Goal: Task Accomplishment & Management: Manage account settings

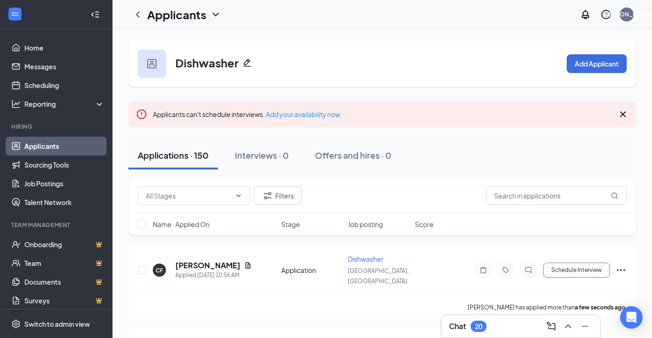
click at [62, 149] on link "Applicants" at bounding box center [64, 146] width 80 height 19
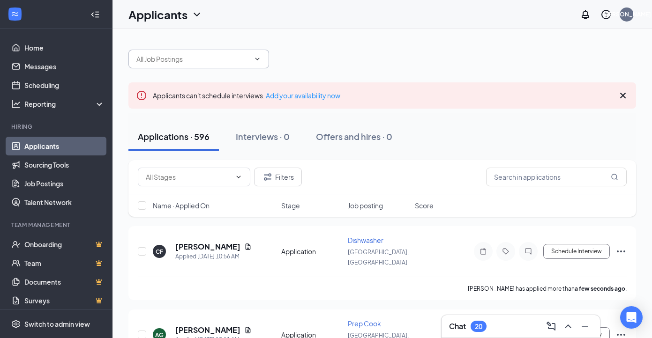
click at [258, 61] on icon "ChevronDown" at bounding box center [258, 59] width 8 height 8
click at [258, 57] on icon "ChevronDown" at bounding box center [258, 59] width 8 height 8
click at [255, 60] on icon "ChevronDown" at bounding box center [258, 59] width 8 height 8
click at [228, 62] on input "text" at bounding box center [192, 59] width 113 height 10
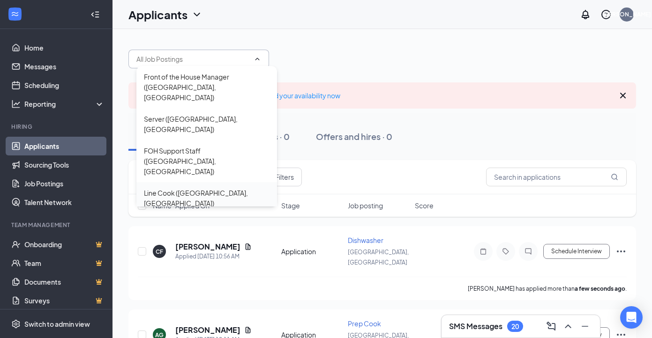
click at [211, 188] on div "Line Cook ([GEOGRAPHIC_DATA], [GEOGRAPHIC_DATA])" at bounding box center [207, 198] width 126 height 21
type input "Line Cook ([GEOGRAPHIC_DATA], [GEOGRAPHIC_DATA])"
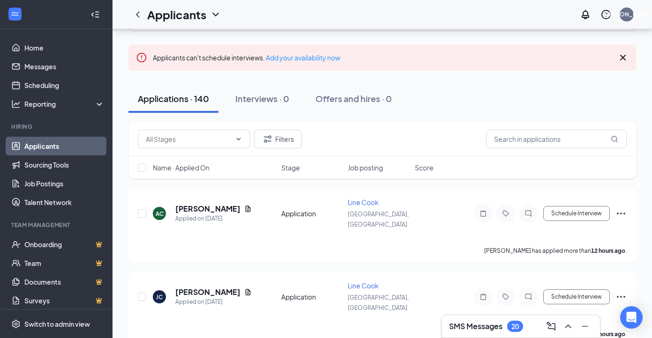
scroll to position [72, 0]
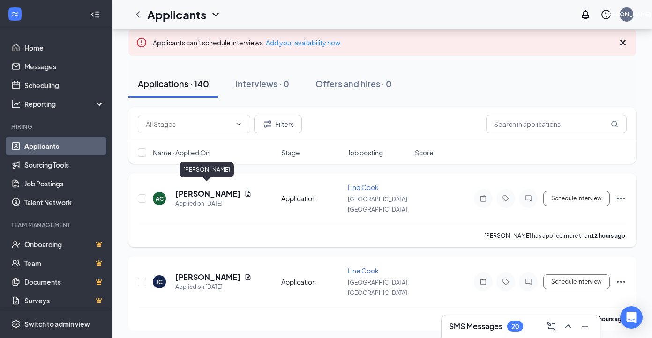
click at [226, 190] on h5 "[PERSON_NAME]" at bounding box center [207, 194] width 65 height 10
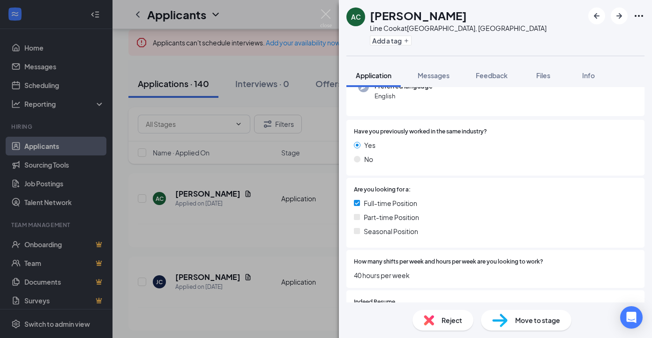
scroll to position [169, 0]
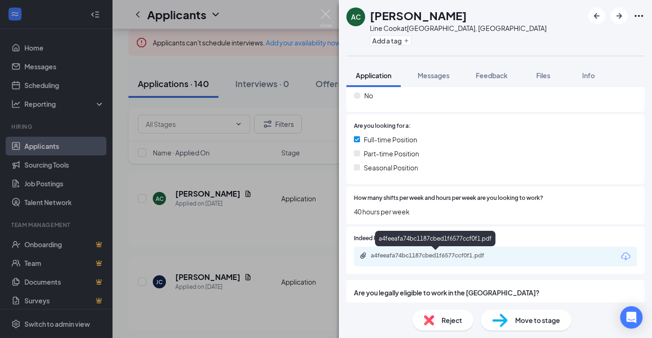
click at [398, 256] on div "a4feeafa74bc1187cbed1f6577ccf0f1.pdf" at bounding box center [436, 256] width 131 height 8
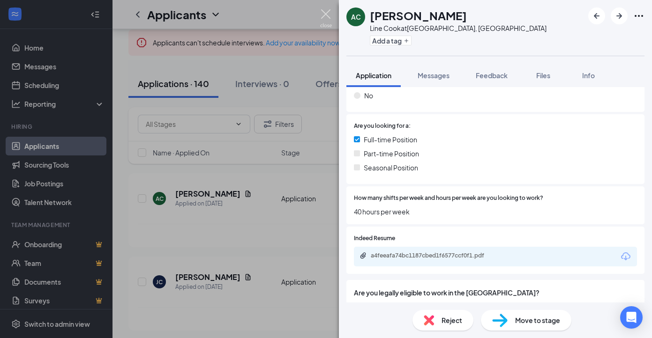
click at [327, 15] on img at bounding box center [326, 18] width 12 height 18
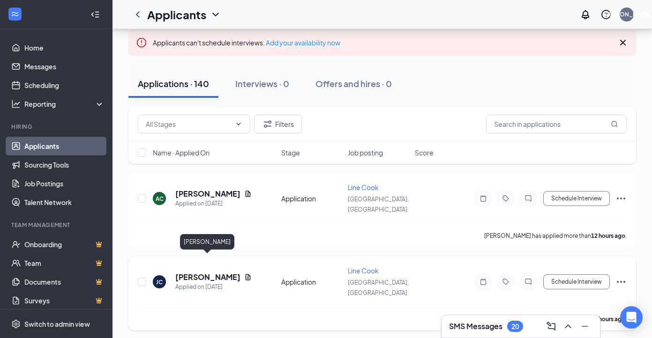
click at [229, 272] on h5 "[PERSON_NAME]" at bounding box center [207, 277] width 65 height 10
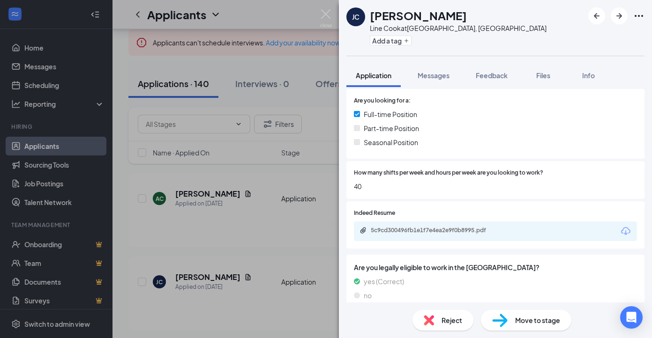
scroll to position [195, 0]
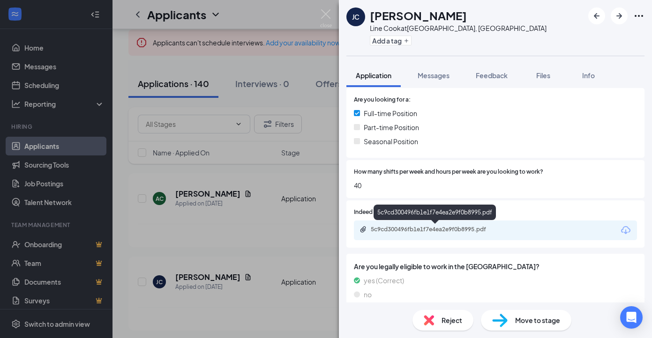
click at [426, 229] on div "5c9cd300496fb1e1f7e4ea2e9f0b8995.pdf" at bounding box center [436, 230] width 131 height 8
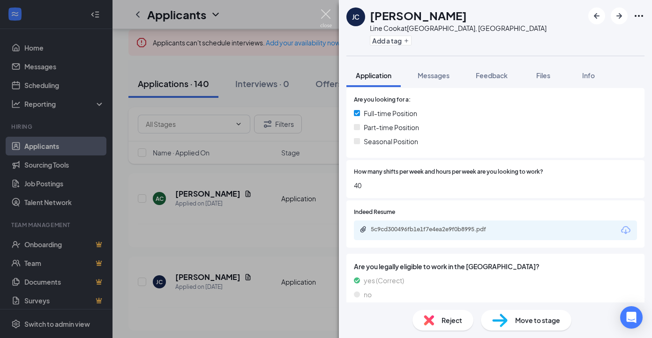
click at [330, 12] on img at bounding box center [326, 18] width 12 height 18
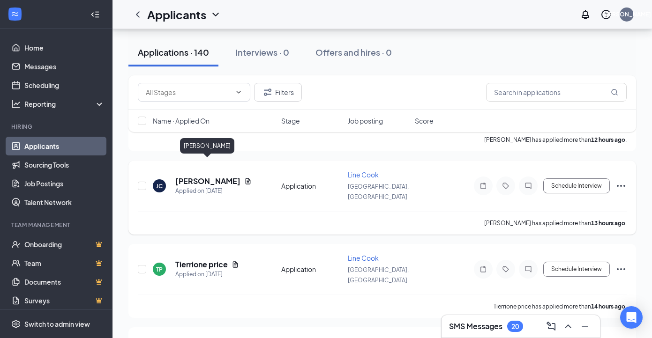
scroll to position [169, 0]
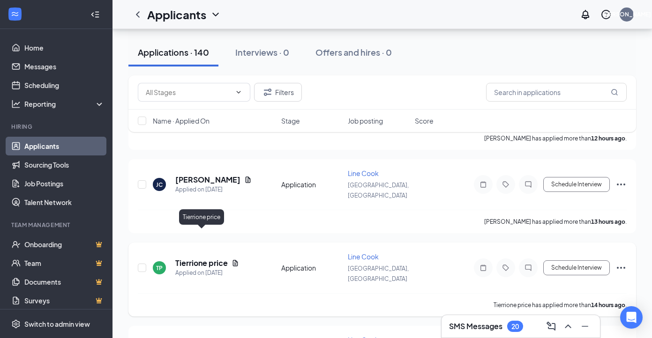
click at [218, 258] on h5 "Tierrione price" at bounding box center [201, 263] width 53 height 10
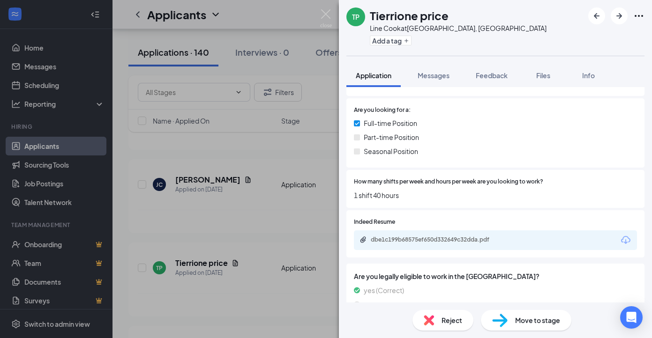
scroll to position [197, 0]
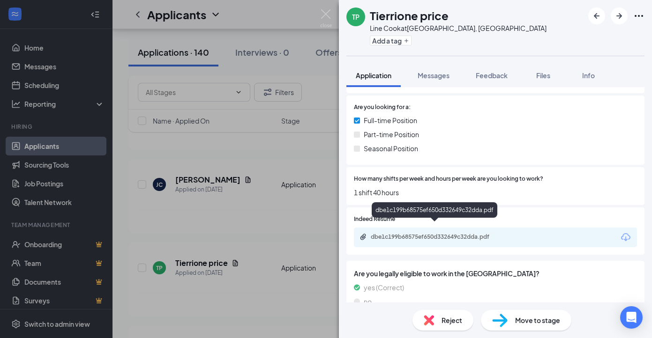
click at [422, 233] on div "dbe1c199b68575ef650d332649c32dda.pdf" at bounding box center [436, 237] width 131 height 8
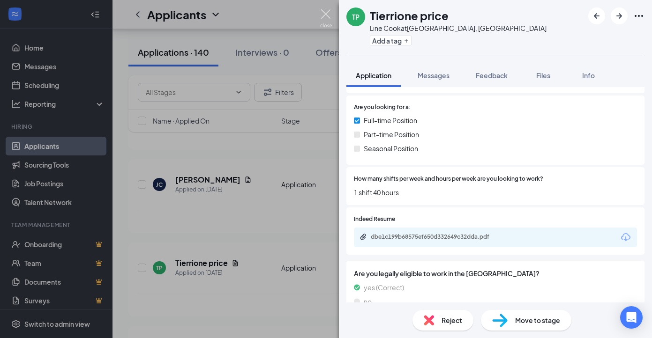
click at [324, 14] on img at bounding box center [326, 18] width 12 height 18
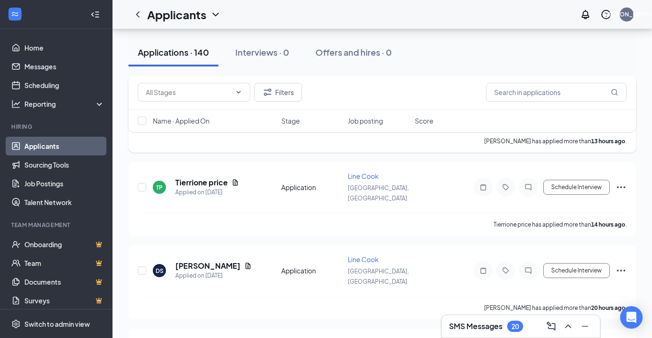
scroll to position [251, 0]
click at [216, 260] on h5 "[PERSON_NAME]" at bounding box center [207, 265] width 65 height 10
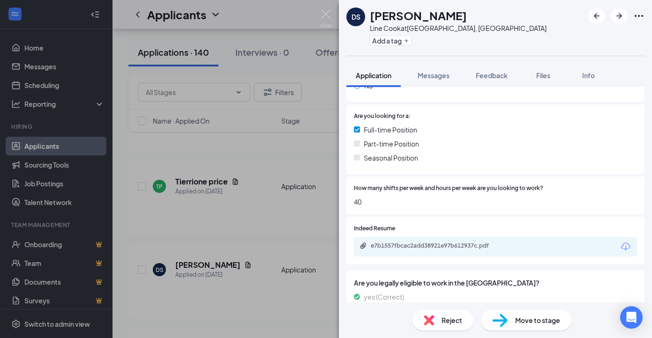
scroll to position [183, 0]
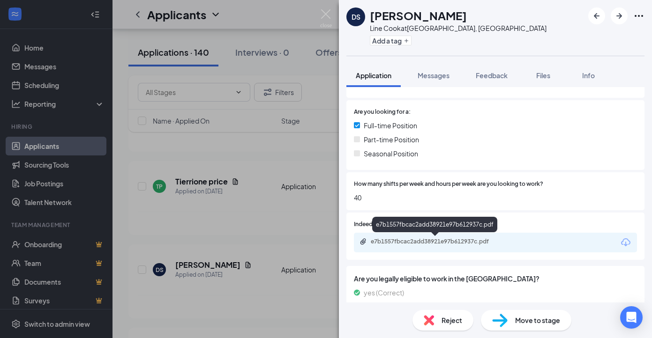
click at [384, 243] on div "e7b1557fbcac2add38921e97b612937c.pdf" at bounding box center [436, 242] width 131 height 8
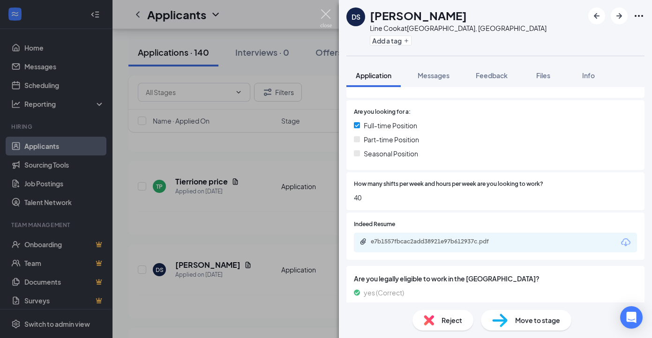
click at [326, 12] on img at bounding box center [326, 18] width 12 height 18
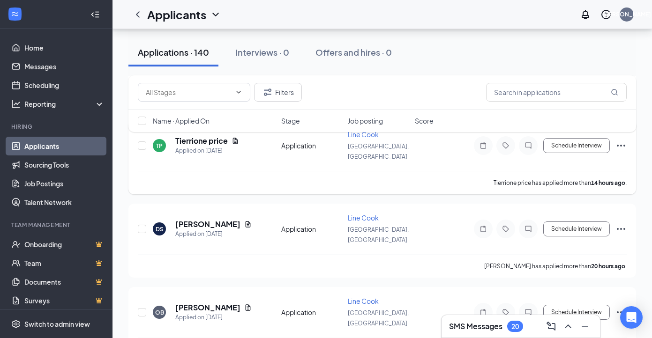
scroll to position [299, 0]
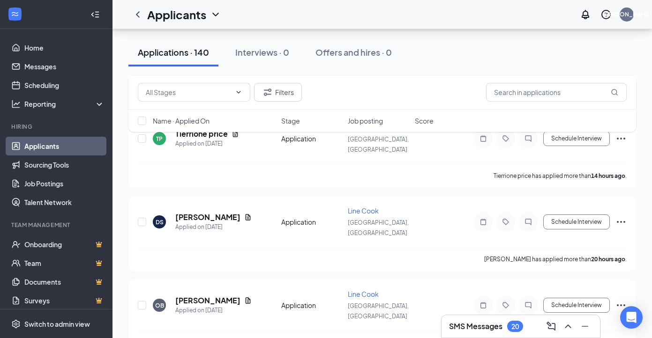
click at [55, 147] on link "Applicants" at bounding box center [64, 146] width 80 height 19
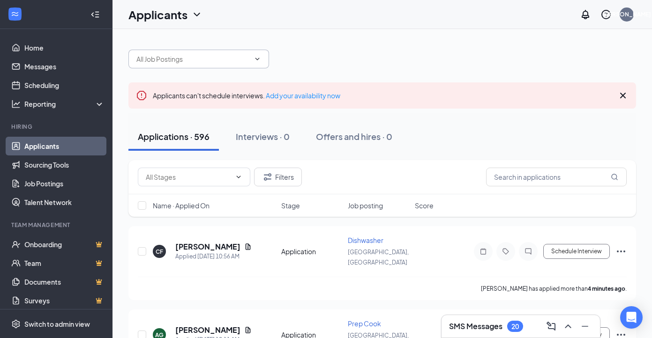
click at [221, 60] on input "text" at bounding box center [192, 59] width 113 height 10
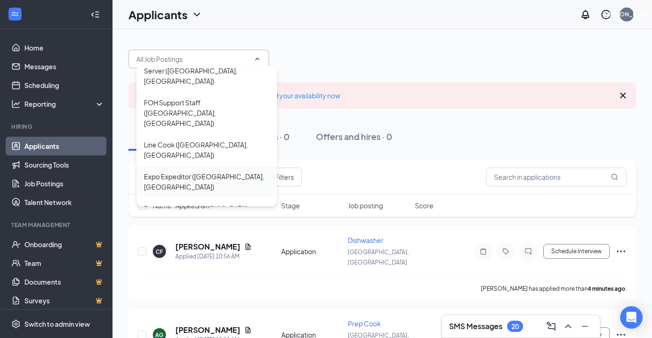
scroll to position [55, 0]
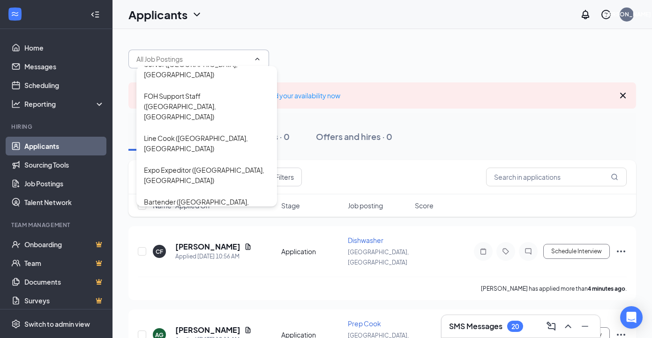
click at [215, 229] on div "Dishwasher ([GEOGRAPHIC_DATA], [GEOGRAPHIC_DATA])" at bounding box center [207, 239] width 126 height 21
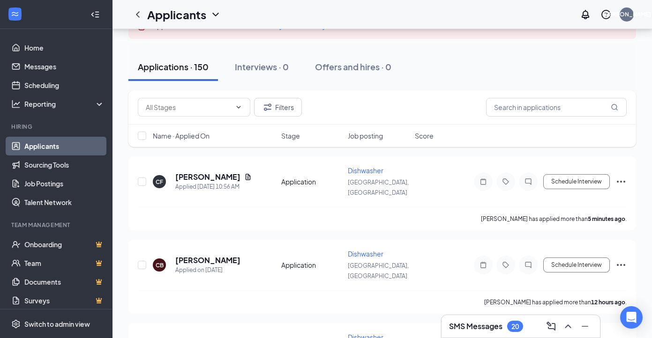
scroll to position [95, 0]
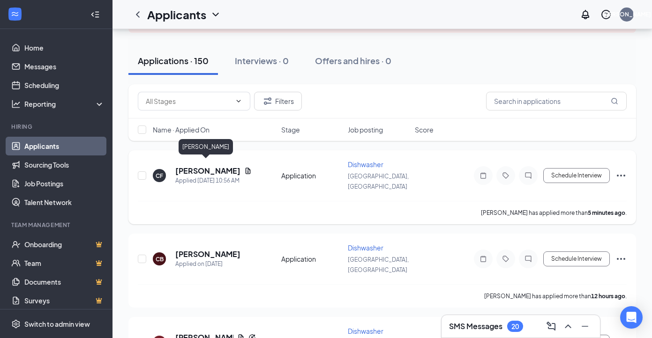
click at [223, 166] on h5 "[PERSON_NAME]" at bounding box center [207, 171] width 65 height 10
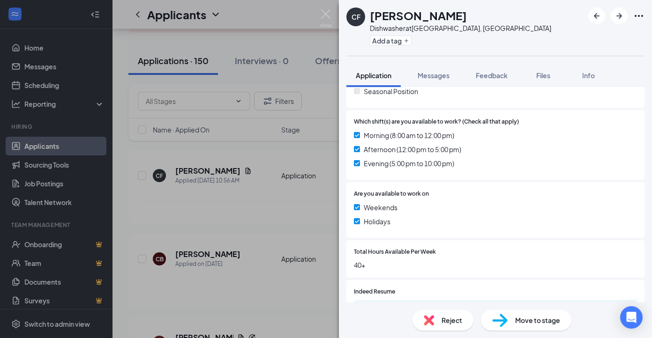
scroll to position [272, 0]
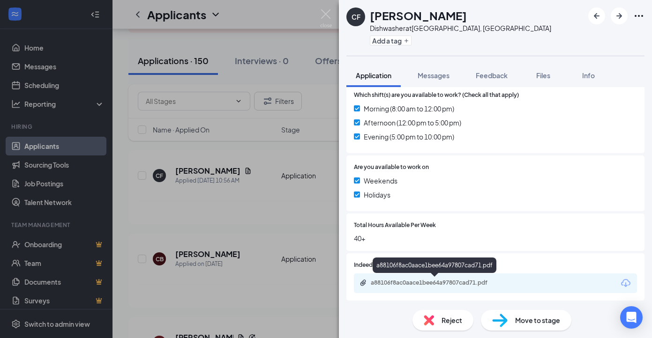
click at [460, 279] on div "a88106f8ac0aace1bee64a97807cad71.pdf" at bounding box center [436, 283] width 131 height 8
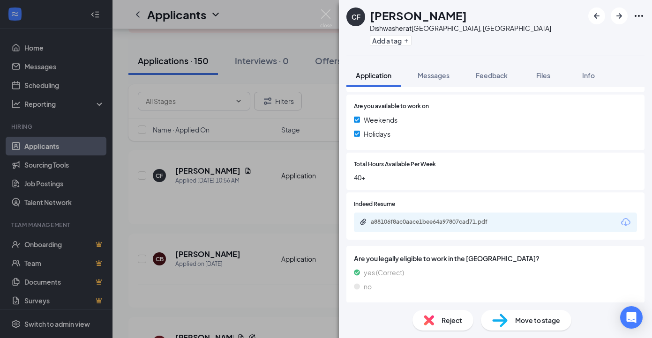
scroll to position [342, 0]
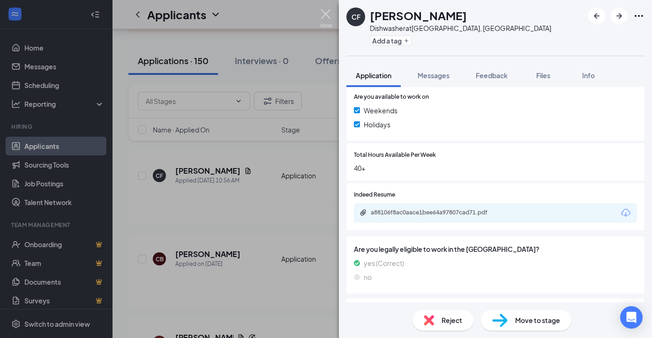
click at [325, 15] on img at bounding box center [326, 18] width 12 height 18
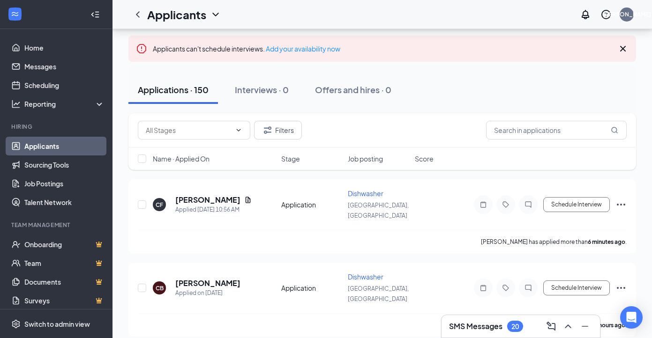
scroll to position [65, 0]
click at [52, 146] on link "Applicants" at bounding box center [64, 146] width 80 height 19
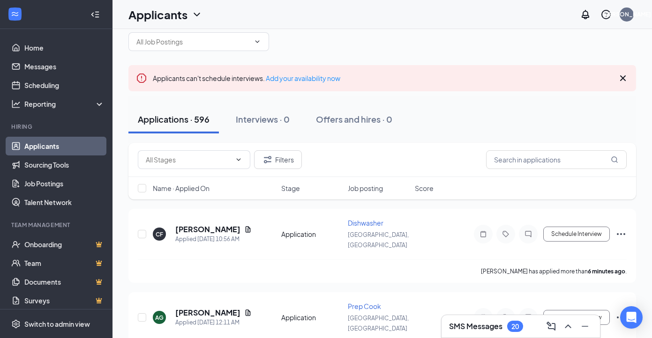
scroll to position [4, 0]
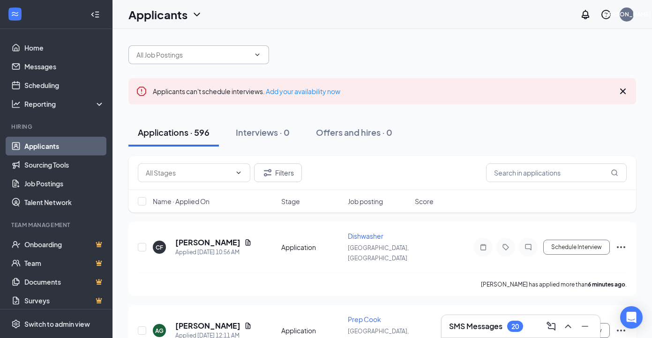
click at [204, 56] on input "text" at bounding box center [192, 55] width 113 height 10
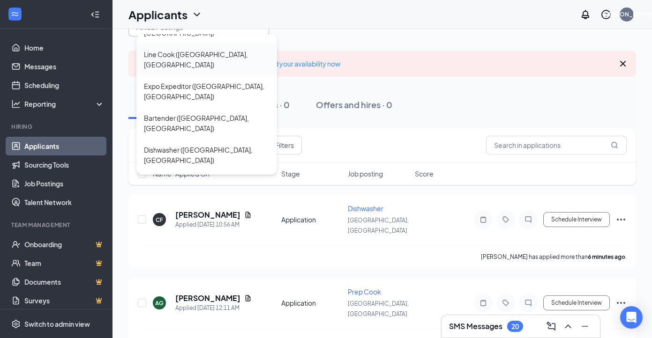
scroll to position [38, 0]
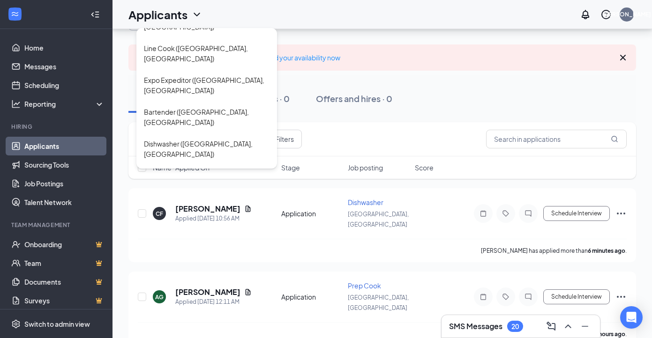
click at [197, 297] on div "Prep Cook ([GEOGRAPHIC_DATA], [GEOGRAPHIC_DATA])" at bounding box center [207, 307] width 126 height 21
